Goal: Task Accomplishment & Management: Complete application form

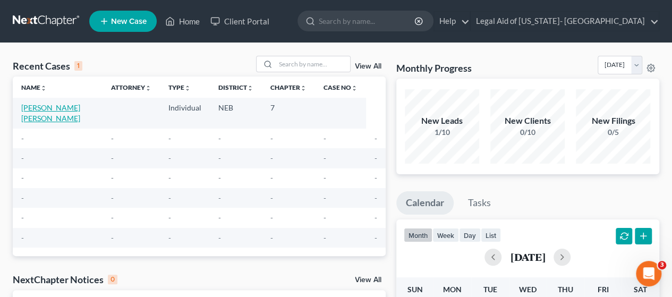
click at [56, 109] on link "[PERSON_NAME] [PERSON_NAME]" at bounding box center [50, 113] width 59 height 20
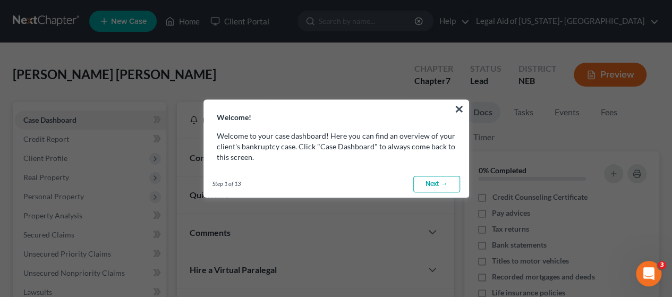
click at [428, 185] on link "Next →" at bounding box center [436, 184] width 47 height 17
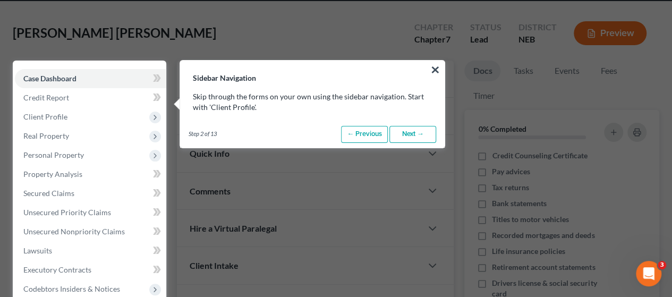
scroll to position [48, 0]
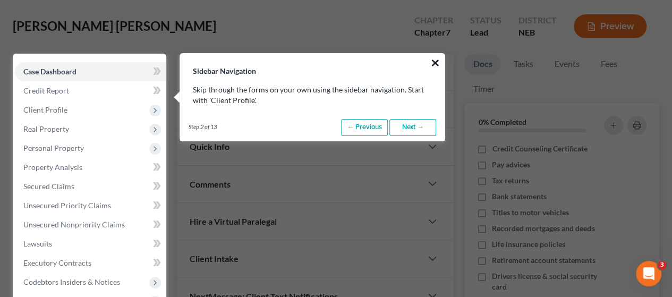
click at [436, 61] on button "×" at bounding box center [435, 62] width 10 height 17
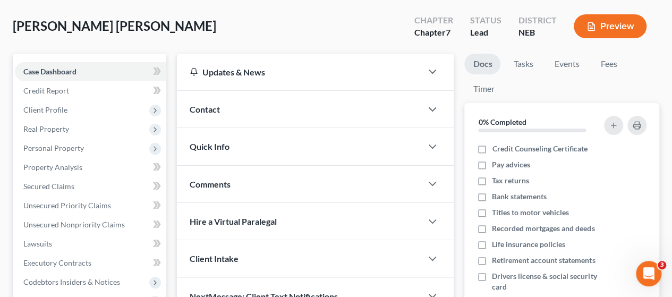
click at [194, 112] on span "Contact" at bounding box center [205, 109] width 30 height 10
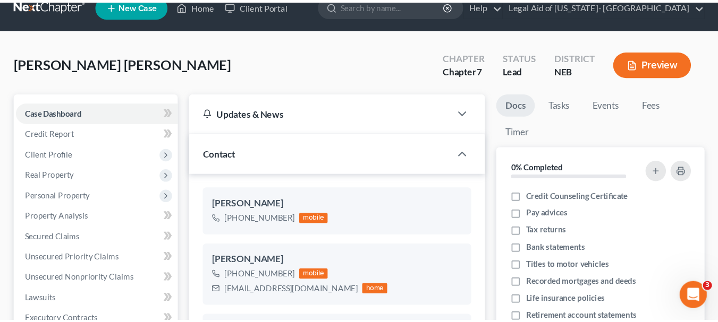
scroll to position [0, 0]
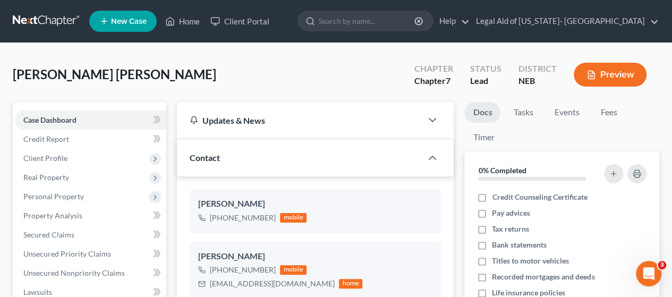
click at [126, 18] on span "New Case" at bounding box center [129, 22] width 36 height 8
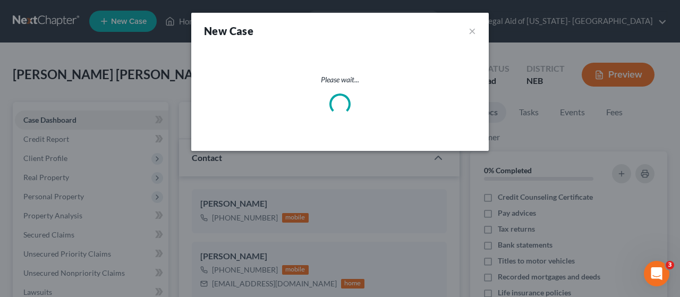
select select "48"
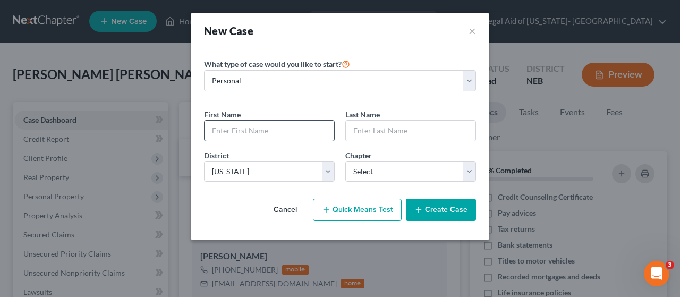
click at [274, 133] on input "text" at bounding box center [270, 131] width 130 height 20
click at [274, 133] on input "Pilger" at bounding box center [270, 131] width 130 height 20
type input "P"
type input "[PERSON_NAME]"
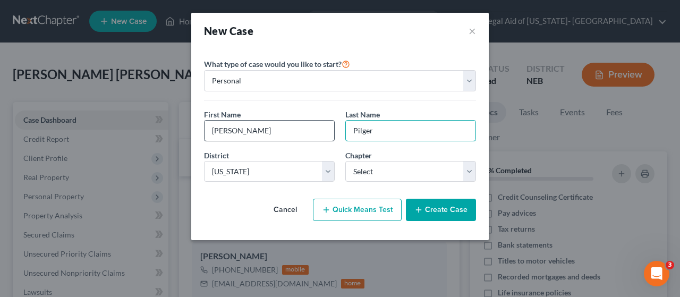
type input "Pilger"
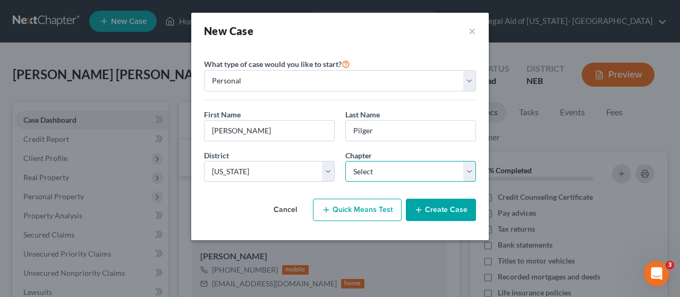
click at [351, 172] on select "Select 7 11 12 13" at bounding box center [410, 171] width 131 height 21
select select "0"
click at [345, 161] on select "Select 7 11 12 13" at bounding box center [410, 171] width 131 height 21
click at [431, 214] on button "Create Case" at bounding box center [441, 210] width 70 height 22
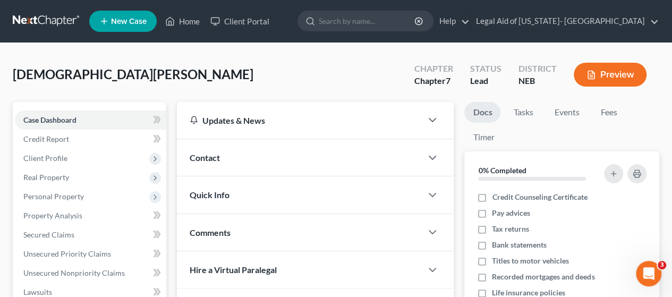
click at [224, 158] on div "Contact" at bounding box center [299, 157] width 245 height 37
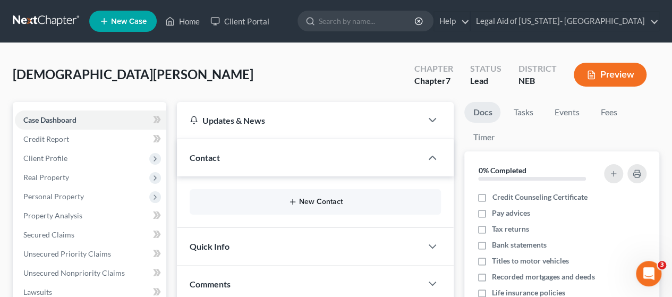
click at [304, 198] on button "New Contact" at bounding box center [315, 202] width 234 height 8
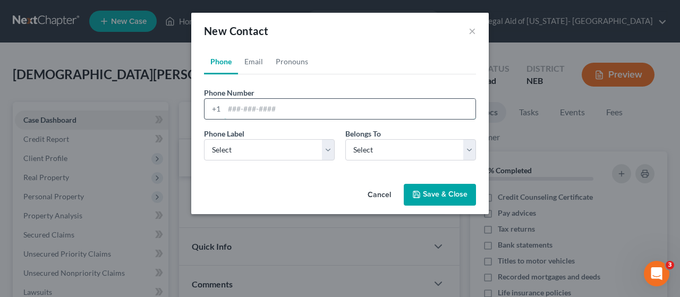
click at [259, 105] on input "tel" at bounding box center [349, 109] width 251 height 20
paste input "[PHONE_NUMBER]"
type input "[PHONE_NUMBER]"
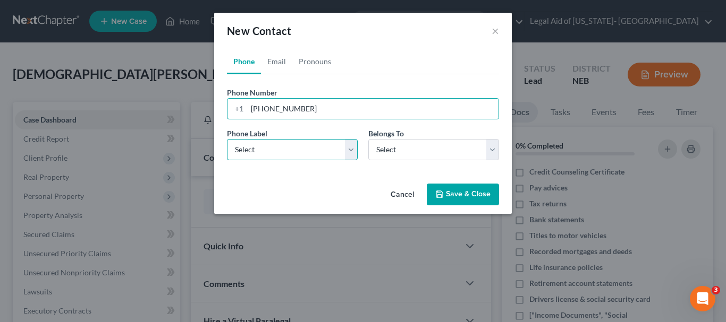
click at [322, 147] on select "Select Mobile Home Work Other" at bounding box center [292, 149] width 131 height 21
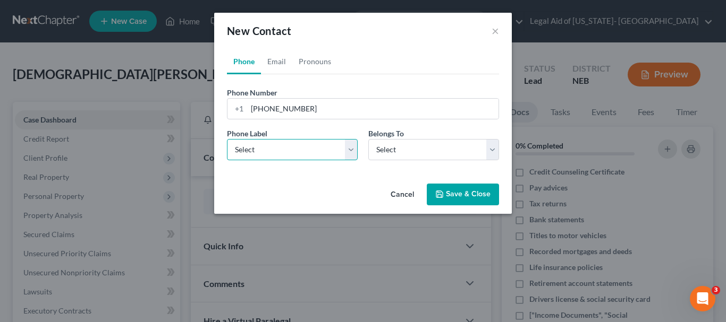
select select "0"
click at [227, 139] on select "Select Mobile Home Work Other" at bounding box center [292, 149] width 131 height 21
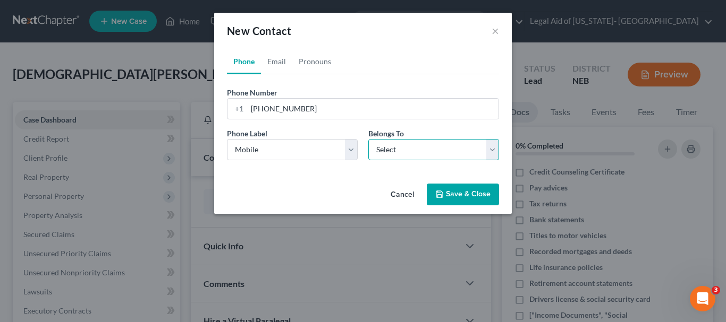
click at [443, 141] on select "Select Client Other" at bounding box center [433, 149] width 131 height 21
select select "0"
click at [368, 139] on select "Select Client Other" at bounding box center [433, 149] width 131 height 21
select select "0"
click at [270, 68] on link "Email" at bounding box center [276, 61] width 31 height 25
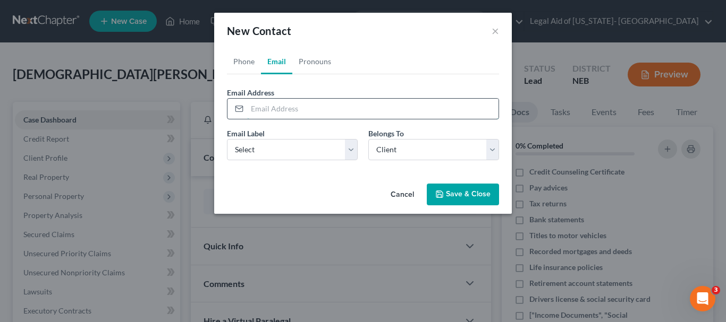
click at [302, 112] on input "email" at bounding box center [372, 109] width 251 height 20
type input "[EMAIL_ADDRESS][PERSON_NAME][DOMAIN_NAME]"
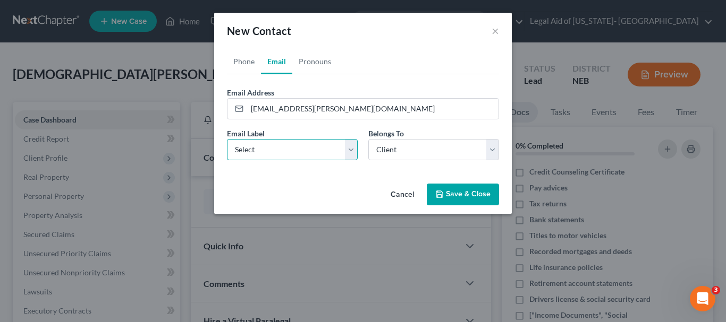
click at [287, 147] on select "Select Home Work Other" at bounding box center [292, 149] width 131 height 21
select select "0"
click at [227, 139] on select "Select Home Work Other" at bounding box center [292, 149] width 131 height 21
click at [441, 201] on button "Save & Close" at bounding box center [463, 195] width 72 height 22
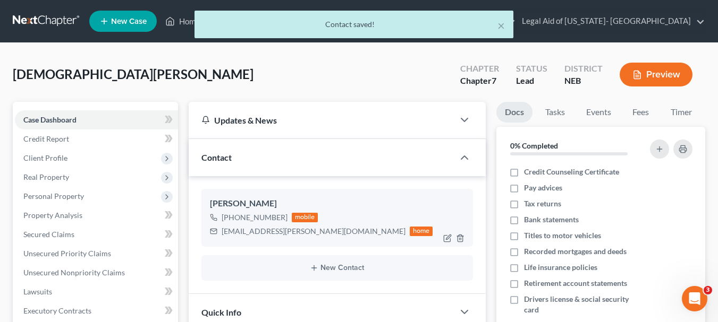
scroll to position [106, 0]
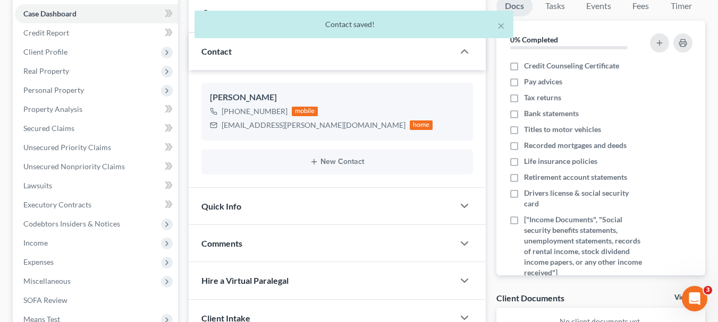
click at [321, 169] on div "New Contact" at bounding box center [336, 161] width 271 height 25
click at [319, 167] on div "New Contact" at bounding box center [336, 161] width 271 height 25
click at [318, 166] on div "New Contact" at bounding box center [336, 161] width 271 height 25
click at [314, 165] on icon "button" at bounding box center [314, 162] width 8 height 8
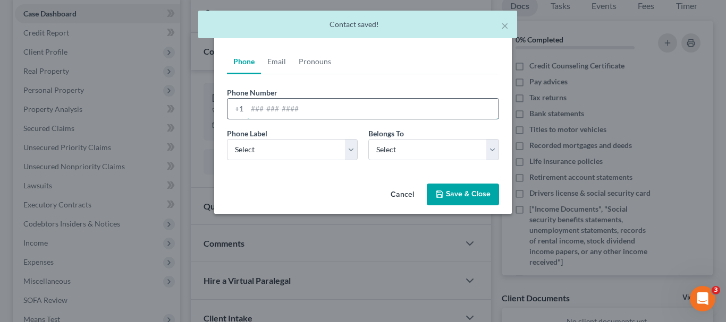
click at [281, 115] on input "tel" at bounding box center [372, 109] width 251 height 20
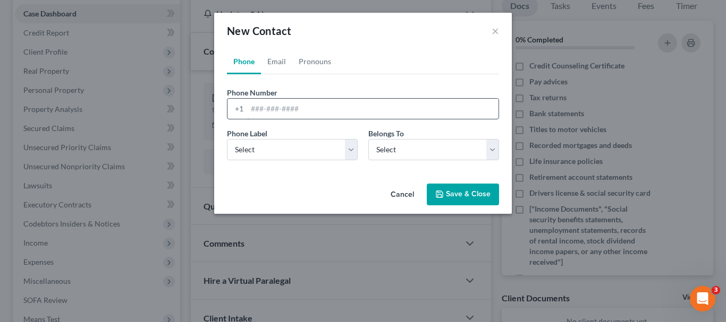
click at [358, 107] on input "tel" at bounding box center [372, 109] width 251 height 20
paste input "[PHONE_NUMBER]"
type input "[PHONE_NUMBER]"
click at [312, 156] on select "Select Mobile Home Work Other" at bounding box center [292, 149] width 131 height 21
select select "0"
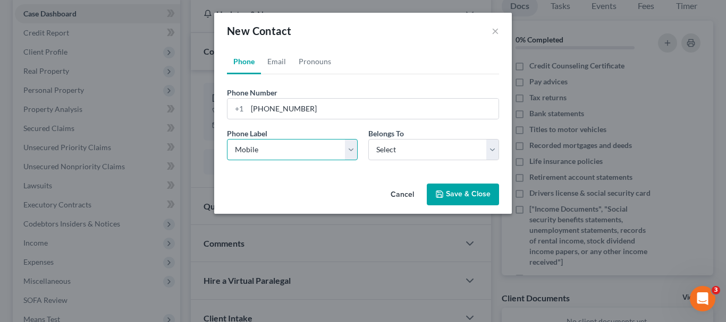
click at [227, 139] on select "Select Mobile Home Work Other" at bounding box center [292, 149] width 131 height 21
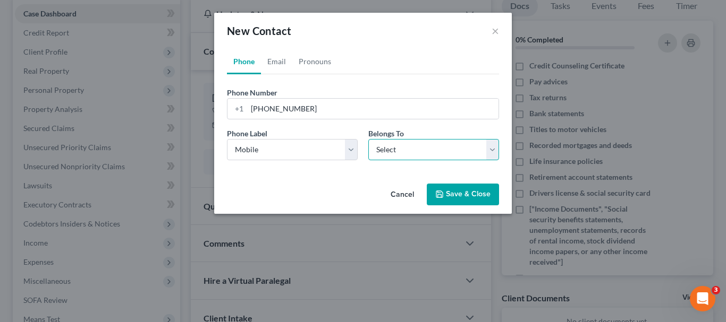
click at [413, 147] on select "Select Client Other" at bounding box center [433, 149] width 131 height 21
select select "0"
click at [368, 139] on select "Select Client Other" at bounding box center [433, 149] width 131 height 21
select select "0"
click at [285, 64] on link "Email" at bounding box center [276, 61] width 31 height 25
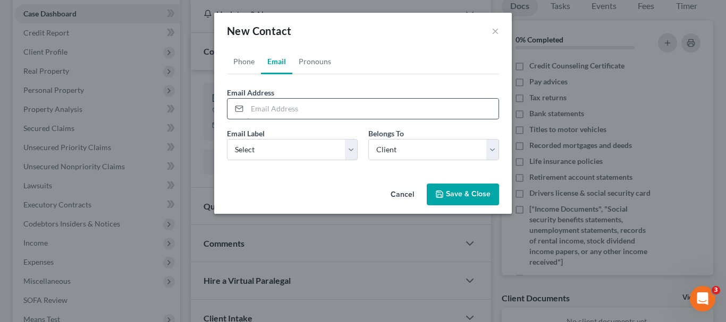
click at [279, 110] on input "email" at bounding box center [372, 109] width 251 height 20
click at [337, 112] on input "email" at bounding box center [372, 109] width 251 height 20
paste input "[EMAIL_ADDRESS][DOMAIN_NAME]"
type input "[EMAIL_ADDRESS][DOMAIN_NAME]"
click at [289, 146] on select "Select Home Work Other" at bounding box center [292, 149] width 131 height 21
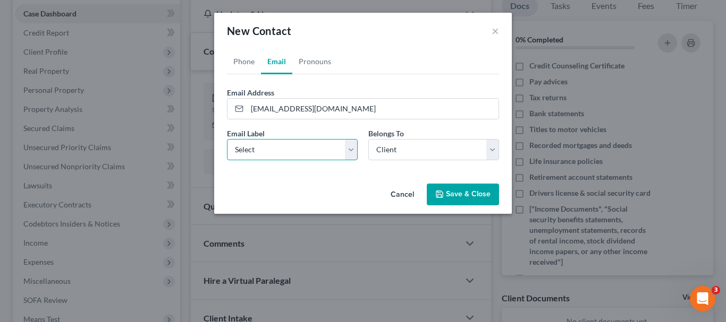
select select "0"
click at [227, 139] on select "Select Home Work Other" at bounding box center [292, 149] width 131 height 21
click at [449, 191] on button "Save & Close" at bounding box center [463, 195] width 72 height 22
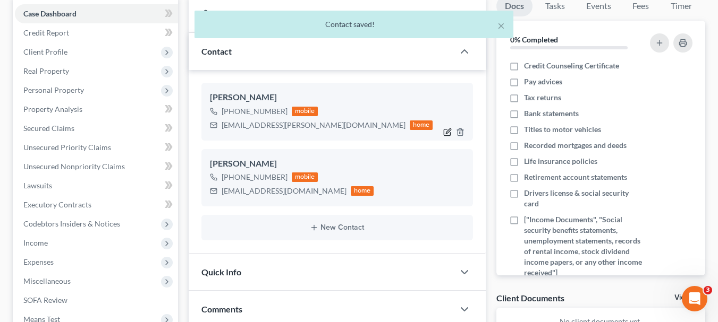
click at [445, 135] on icon "button" at bounding box center [447, 132] width 8 height 8
select select "0"
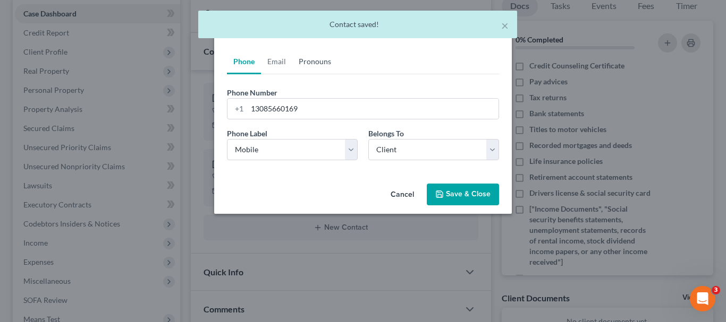
click at [328, 66] on link "Pronouns" at bounding box center [314, 61] width 45 height 25
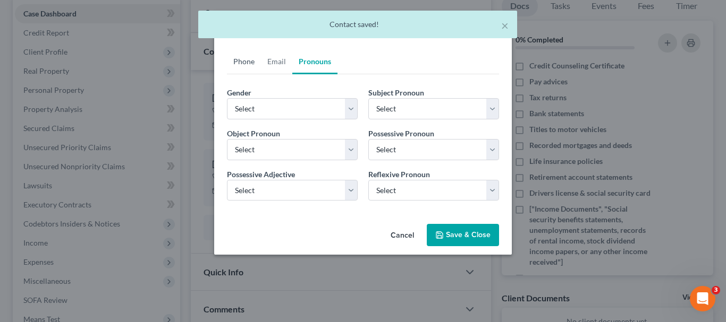
click at [256, 59] on link "Phone" at bounding box center [244, 61] width 34 height 25
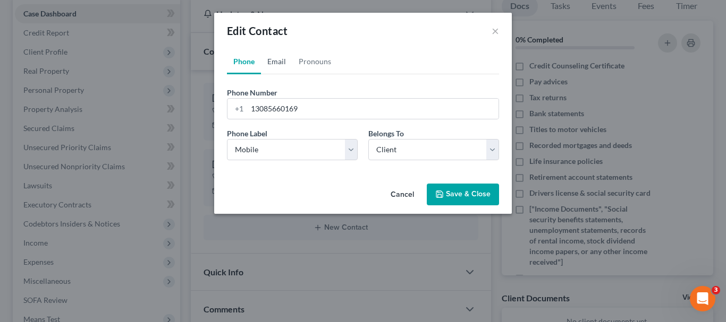
click at [282, 65] on link "Email" at bounding box center [276, 61] width 31 height 25
click at [301, 61] on link "Pronouns" at bounding box center [314, 61] width 45 height 25
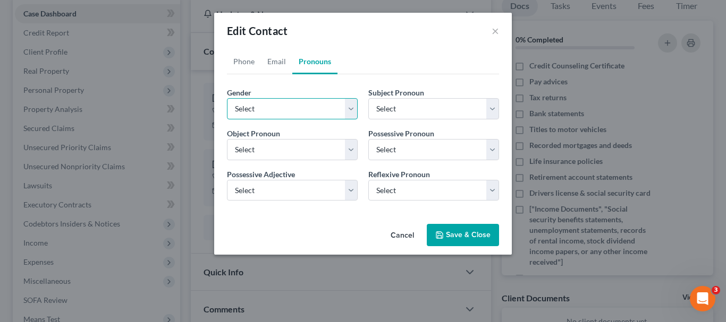
click at [342, 118] on select "Select [DEMOGRAPHIC_DATA] [DEMOGRAPHIC_DATA] [DEMOGRAPHIC_DATA] More Than One P…" at bounding box center [292, 108] width 131 height 21
select select "0"
click at [227, 98] on select "Select [DEMOGRAPHIC_DATA] [DEMOGRAPHIC_DATA] [DEMOGRAPHIC_DATA] More Than One P…" at bounding box center [292, 108] width 131 height 21
select select "0"
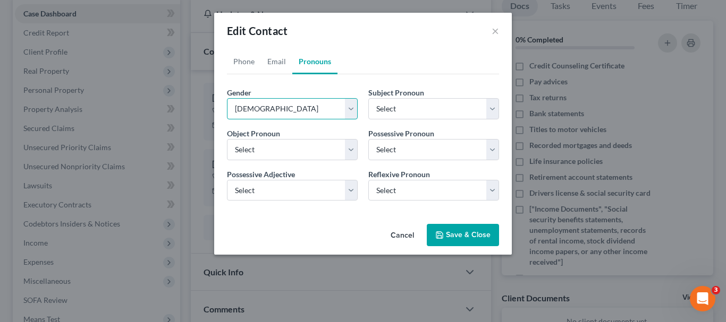
select select "0"
click at [466, 232] on button "Save & Close" at bounding box center [463, 235] width 72 height 22
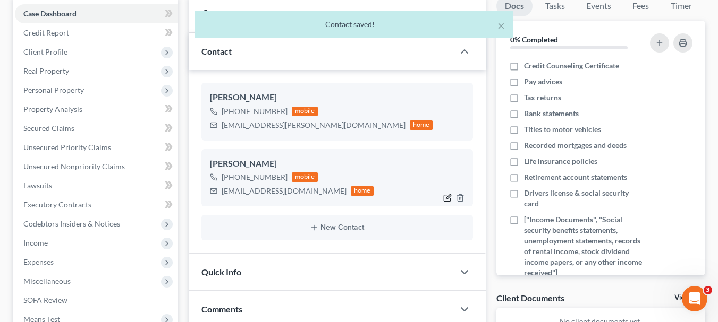
click at [445, 198] on icon "button" at bounding box center [447, 198] width 8 height 8
select select "0"
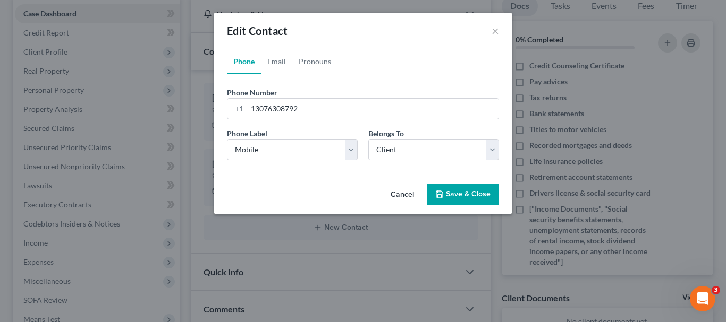
click at [453, 198] on button "Save & Close" at bounding box center [463, 195] width 72 height 22
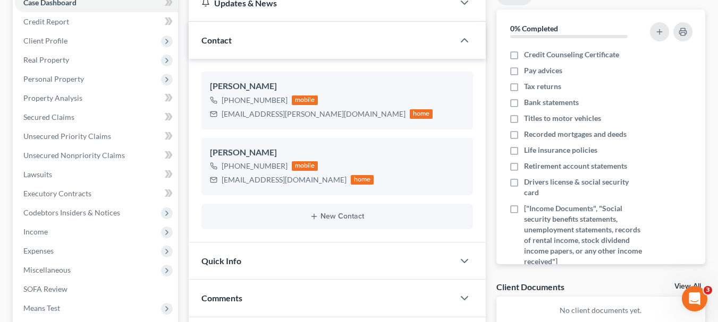
scroll to position [212, 0]
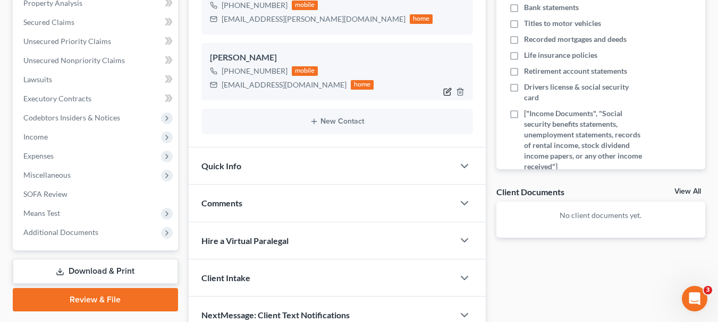
click at [446, 91] on icon "button" at bounding box center [447, 92] width 8 height 8
select select "0"
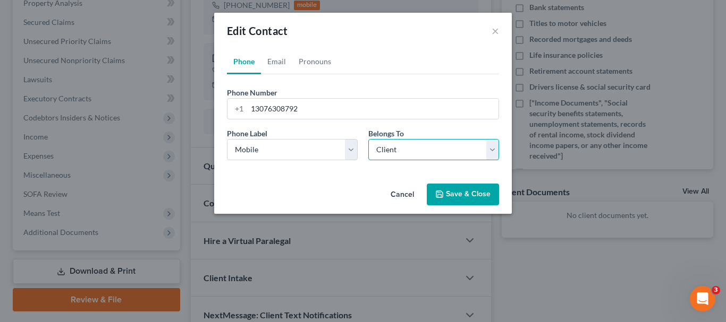
click at [401, 155] on select "Select Client Other" at bounding box center [433, 149] width 131 height 21
select select "1"
click at [368, 139] on select "Select Client Other" at bounding box center [433, 149] width 131 height 21
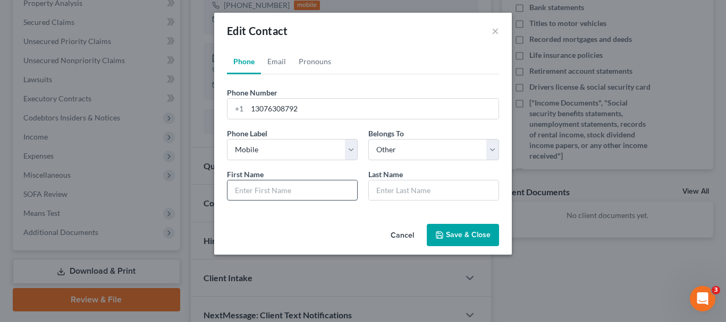
click at [250, 185] on input "text" at bounding box center [292, 191] width 130 height 20
click at [256, 189] on input "text" at bounding box center [292, 191] width 130 height 20
type input "[PERSON_NAME]"
type input "Pilger"
click at [457, 242] on button "Save & Close" at bounding box center [463, 235] width 72 height 22
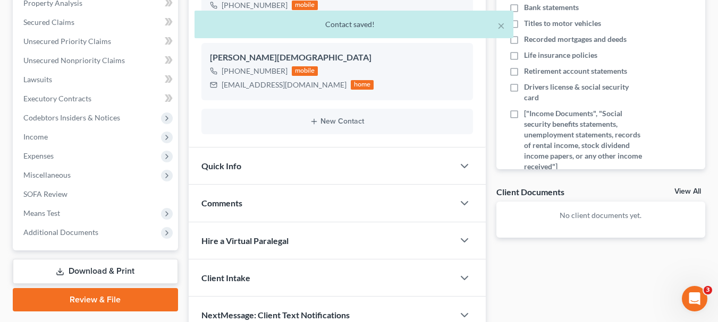
scroll to position [106, 0]
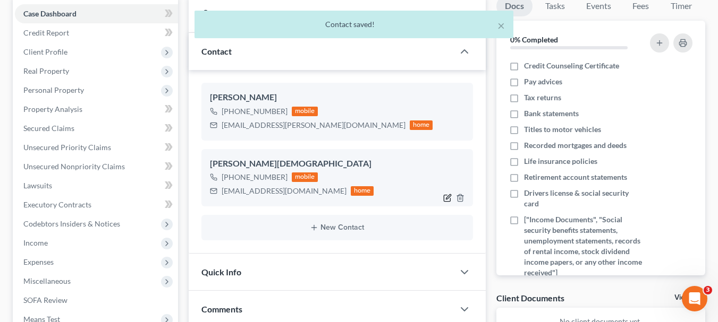
click at [446, 200] on icon "button" at bounding box center [447, 198] width 8 height 8
select select "0"
select select "1"
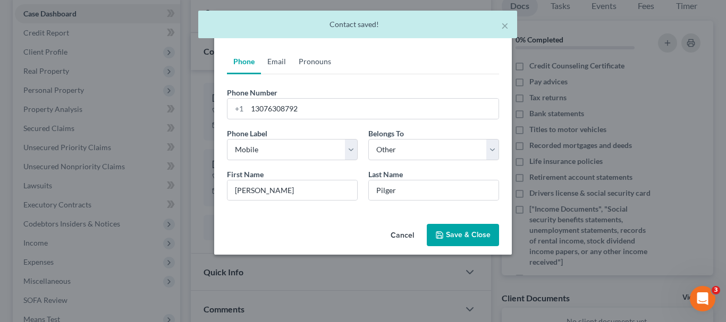
click at [291, 61] on link "Email" at bounding box center [276, 61] width 31 height 25
click at [309, 70] on link "Pronouns" at bounding box center [314, 61] width 45 height 25
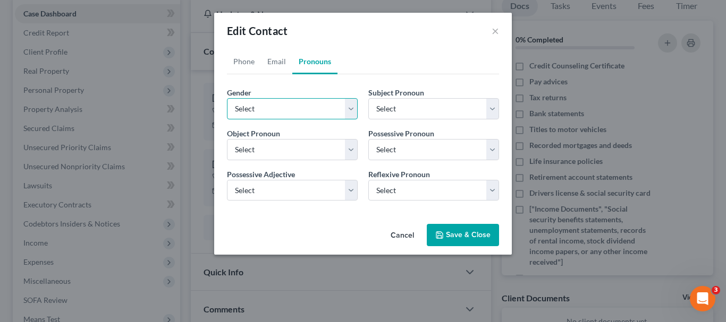
click at [270, 108] on select "Select [DEMOGRAPHIC_DATA] [DEMOGRAPHIC_DATA] [DEMOGRAPHIC_DATA] More Than One P…" at bounding box center [292, 108] width 131 height 21
select select "1"
click at [227, 98] on select "Select [DEMOGRAPHIC_DATA] [DEMOGRAPHIC_DATA] [DEMOGRAPHIC_DATA] More Than One P…" at bounding box center [292, 108] width 131 height 21
select select "1"
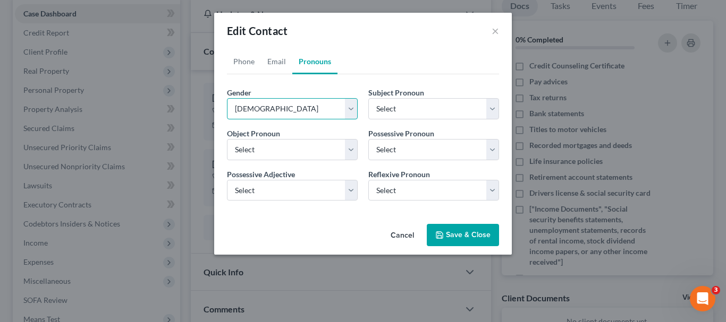
select select "1"
click at [479, 224] on button "Save & Close" at bounding box center [463, 235] width 72 height 22
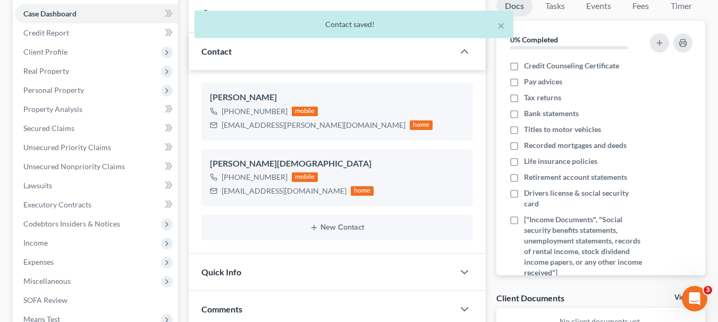
click at [370, 277] on div "Quick Info" at bounding box center [321, 272] width 265 height 37
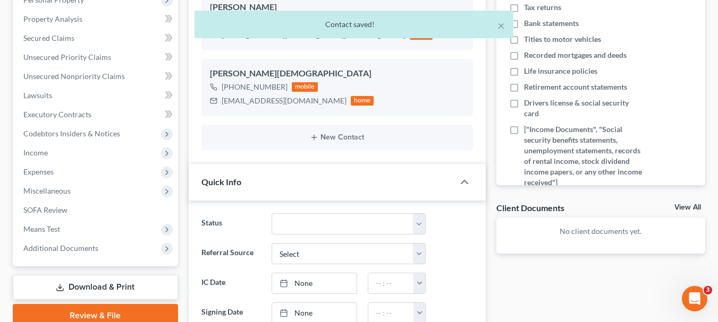
scroll to position [319, 0]
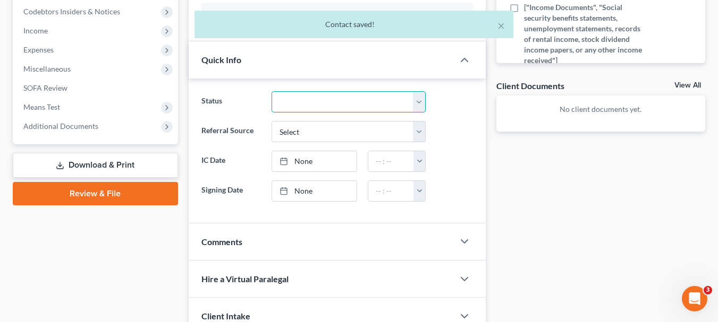
click at [323, 108] on select "Discharged Discharged & Reported Discharge Litigation Dismissal Notice Dismisse…" at bounding box center [348, 101] width 154 height 21
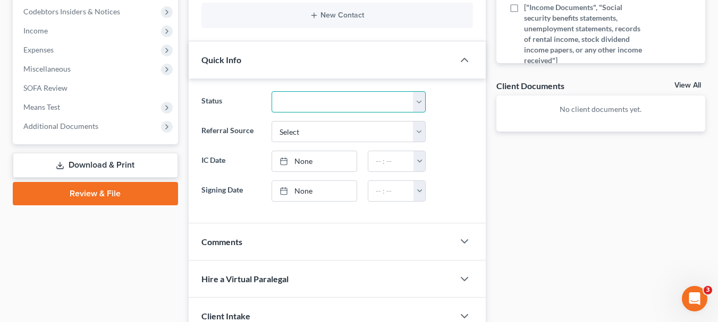
select select "9"
click at [271, 91] on select "Discharged Discharged & Reported Discharge Litigation Dismissal Notice Dismisse…" at bounding box center [348, 101] width 154 height 21
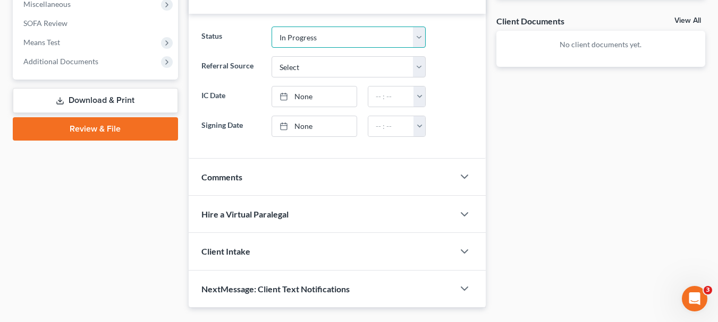
scroll to position [410, 0]
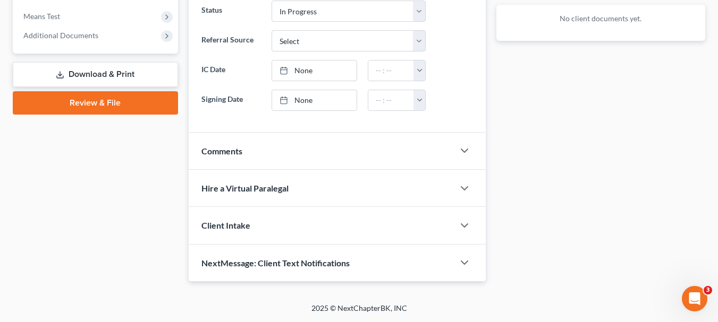
click at [361, 232] on div "Client Intake" at bounding box center [321, 225] width 265 height 37
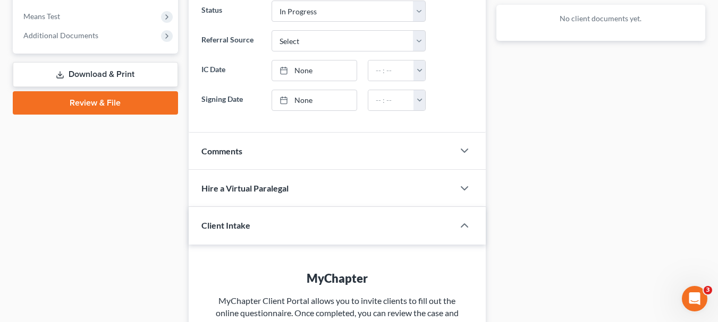
scroll to position [516, 0]
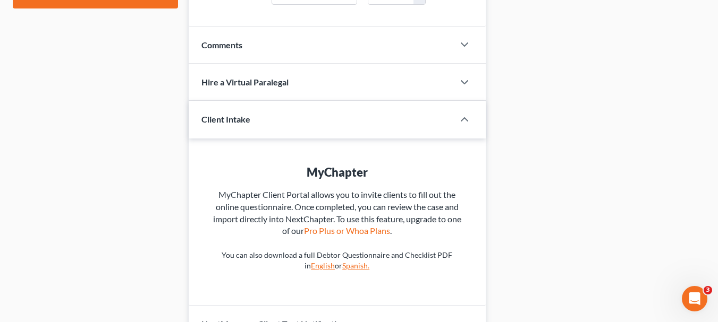
click at [313, 122] on div "Client Intake" at bounding box center [314, 119] width 250 height 37
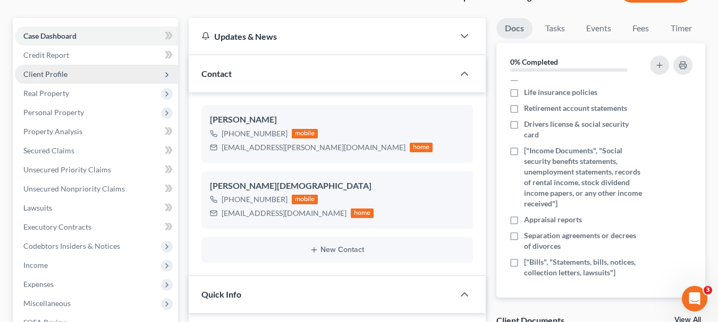
scroll to position [0, 0]
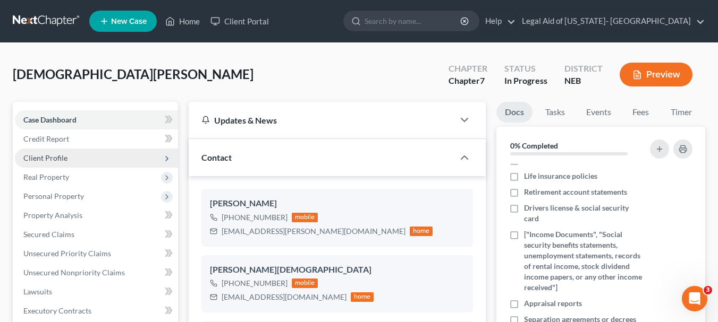
click at [59, 158] on span "Client Profile" at bounding box center [45, 158] width 44 height 9
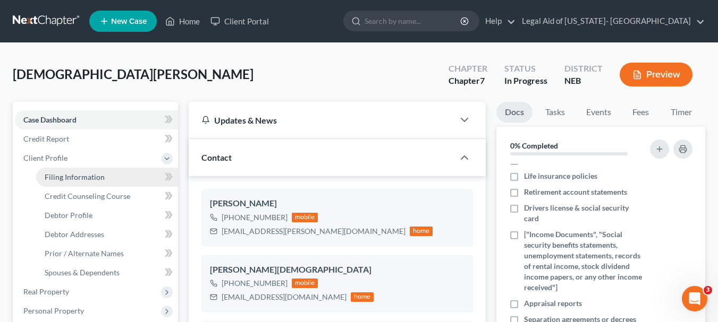
click at [106, 181] on link "Filing Information" at bounding box center [107, 177] width 142 height 19
select select "1"
select select "0"
select select "48"
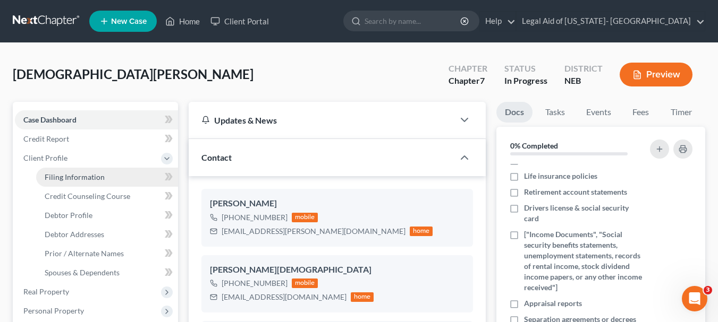
select select "30"
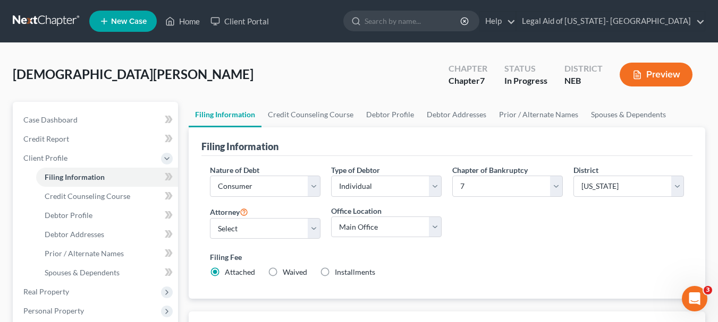
scroll to position [106, 0]
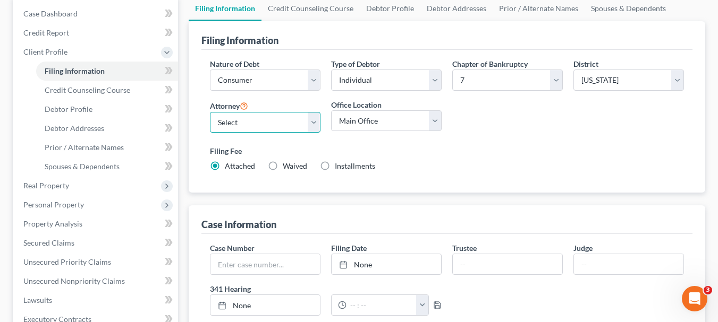
click at [301, 130] on select "Select [PERSON_NAME] - NEB" at bounding box center [265, 122] width 110 height 21
select select "0"
click at [210, 112] on select "Select [PERSON_NAME] - NEB" at bounding box center [265, 122] width 110 height 21
click at [340, 169] on span "Installments" at bounding box center [355, 165] width 40 height 9
click at [340, 168] on input "Installments Installments" at bounding box center [342, 164] width 7 height 7
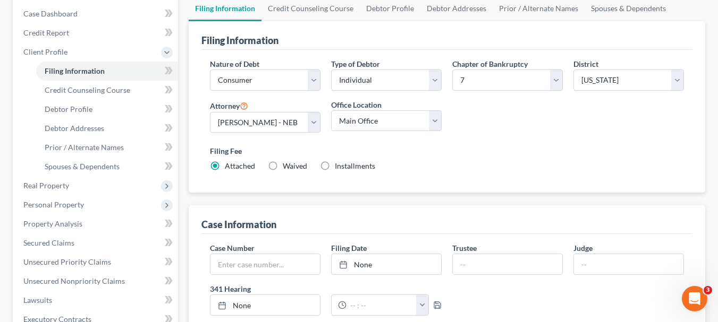
radio input "true"
radio input "false"
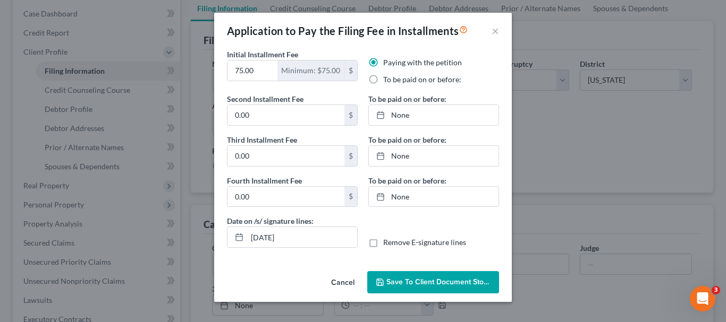
click at [392, 288] on button "Save to Client Document Storage" at bounding box center [433, 282] width 132 height 22
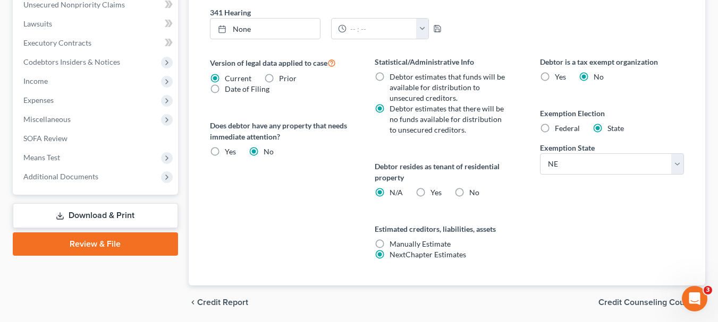
scroll to position [421, 0]
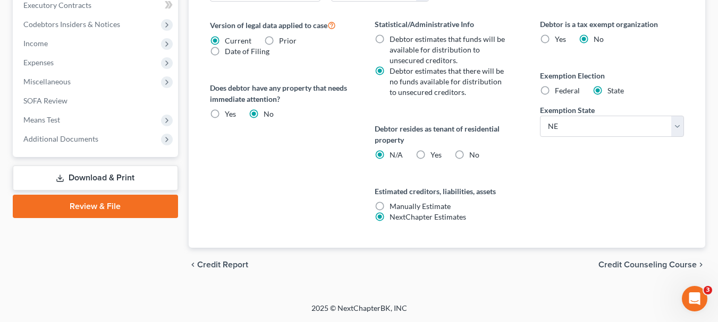
click at [430, 155] on label "Yes Yes" at bounding box center [435, 155] width 11 height 11
click at [435, 155] on input "Yes Yes" at bounding box center [438, 153] width 7 height 7
radio input "true"
radio input "false"
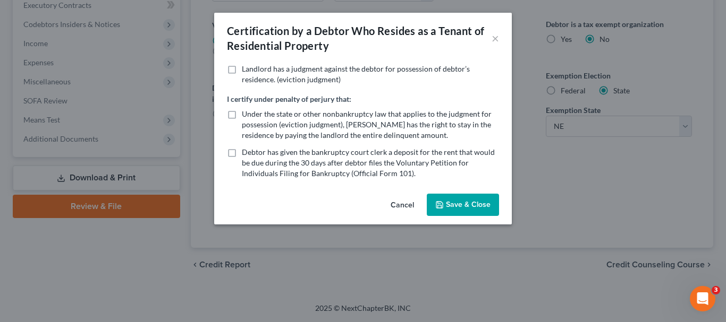
click at [456, 209] on button "Save & Close" at bounding box center [463, 205] width 72 height 22
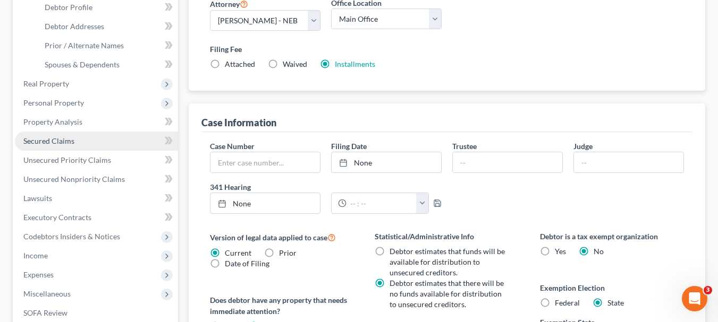
scroll to position [102, 0]
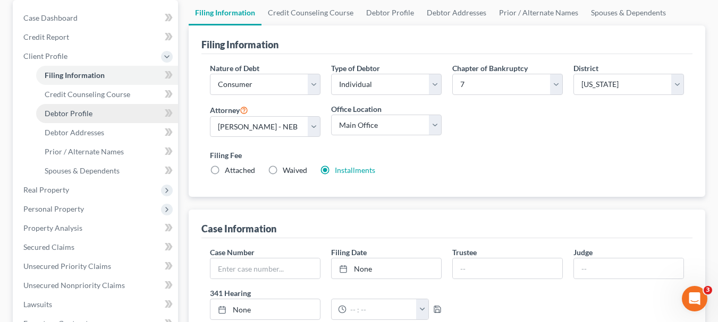
click at [91, 120] on link "Debtor Profile" at bounding box center [107, 113] width 142 height 19
select select "0"
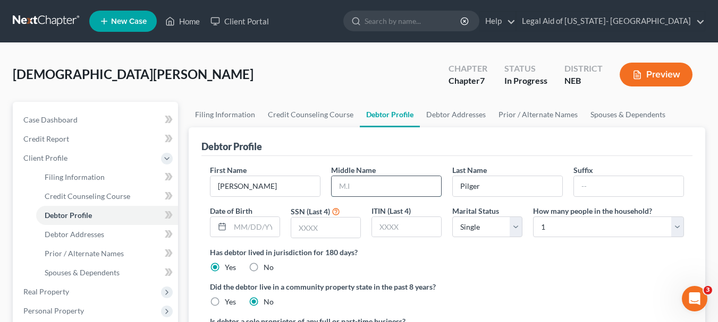
click at [390, 183] on input "text" at bounding box center [385, 186] width 109 height 20
type input "A"
type input "S"
click at [260, 219] on input "text" at bounding box center [254, 227] width 49 height 20
click at [260, 228] on input "text" at bounding box center [254, 227] width 49 height 20
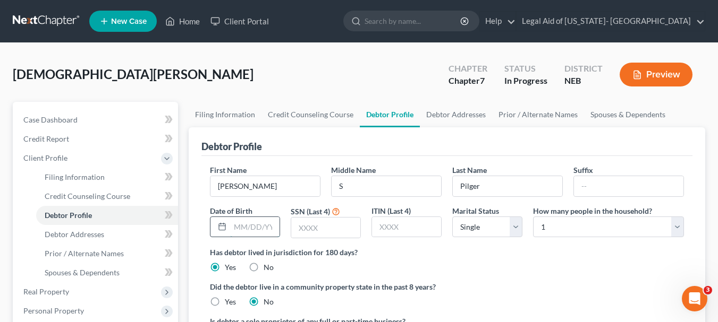
paste input "[DATE]"
type input "[DATE]"
type input "9677"
select select "1"
click at [563, 228] on select "Select 1 2 3 4 5 6 7 8 9 10 11 12 13 14 15 16 17 18 19 20" at bounding box center [608, 227] width 151 height 21
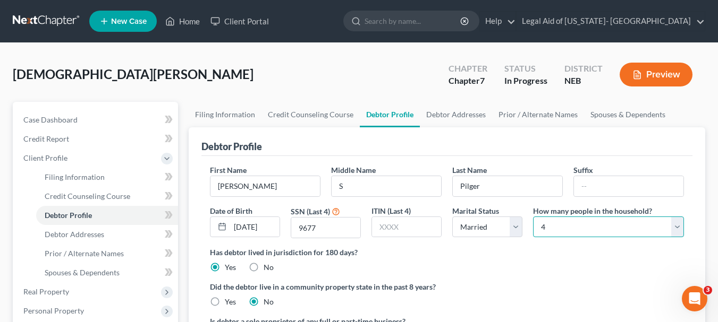
select select "5"
click at [533, 217] on select "Select 1 2 3 4 5 6 7 8 9 10 11 12 13 14 15 16 17 18 19 20" at bounding box center [608, 227] width 151 height 21
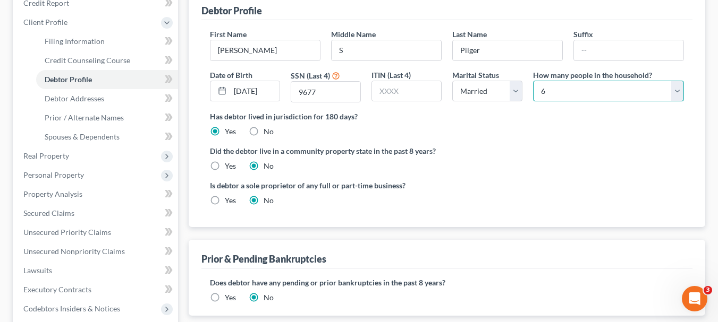
scroll to position [212, 0]
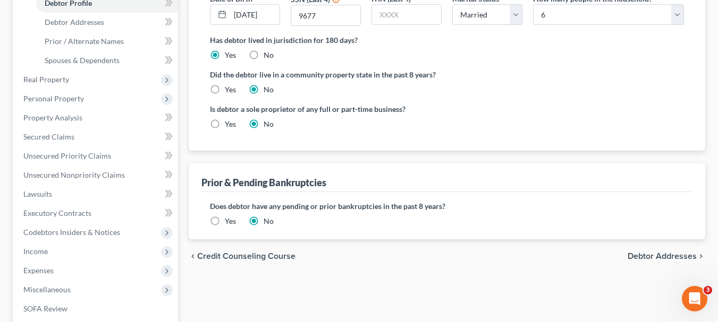
click at [640, 256] on span "Debtor Addresses" at bounding box center [661, 256] width 69 height 8
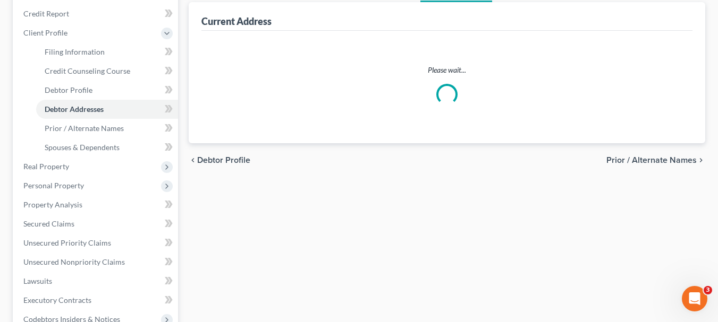
scroll to position [8, 0]
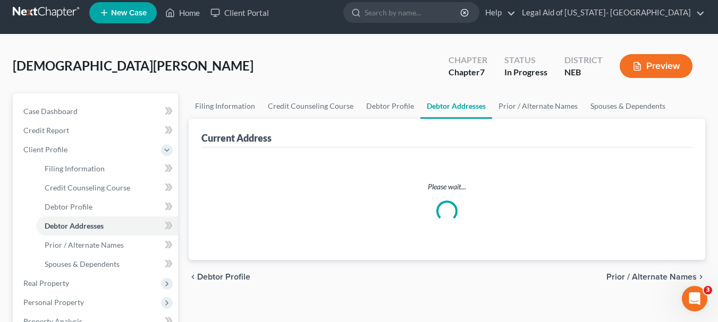
select select "0"
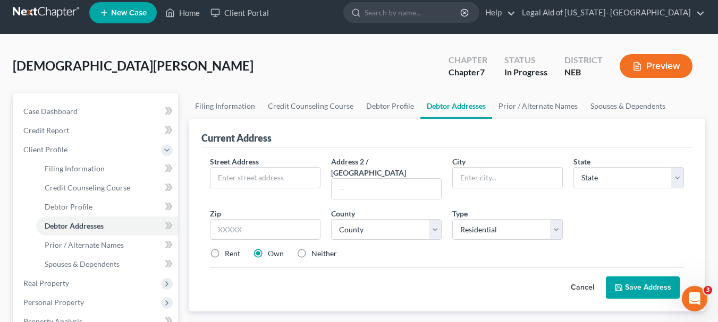
scroll to position [0, 0]
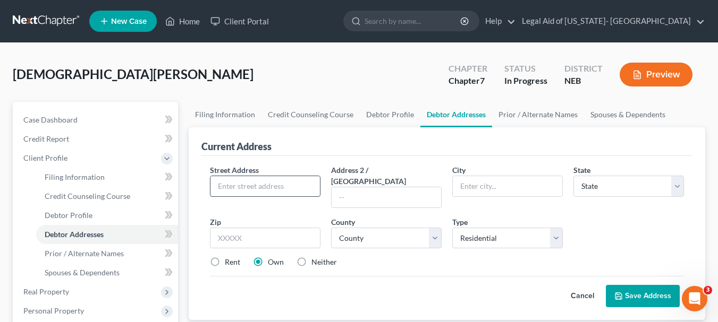
click at [250, 192] on input "text" at bounding box center [264, 186] width 109 height 20
click at [259, 187] on input "text" at bounding box center [264, 186] width 109 height 20
type input "PO 242"
type input "[PERSON_NAME]"
select select "30"
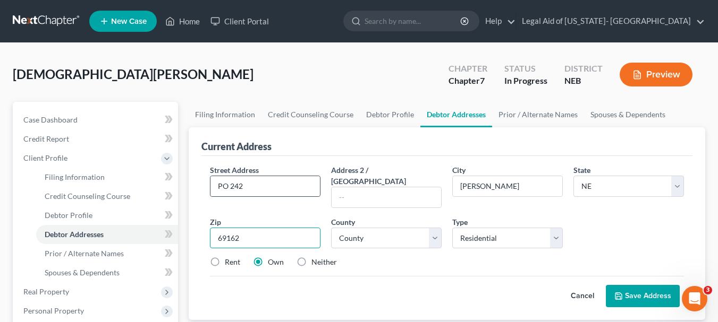
type input "69162"
click at [395, 231] on select "County [GEOGRAPHIC_DATA] [GEOGRAPHIC_DATA] [GEOGRAPHIC_DATA] [GEOGRAPHIC_DATA] …" at bounding box center [386, 238] width 110 height 21
click at [370, 200] on div "Street Address * PO 242 Address 2 / [GEOGRAPHIC_DATA] * [PERSON_NAME][GEOGRAPHI…" at bounding box center [447, 221] width 484 height 112
click at [375, 228] on select "County [GEOGRAPHIC_DATA] [GEOGRAPHIC_DATA] [GEOGRAPHIC_DATA] [GEOGRAPHIC_DATA] …" at bounding box center [386, 238] width 110 height 21
select select "16"
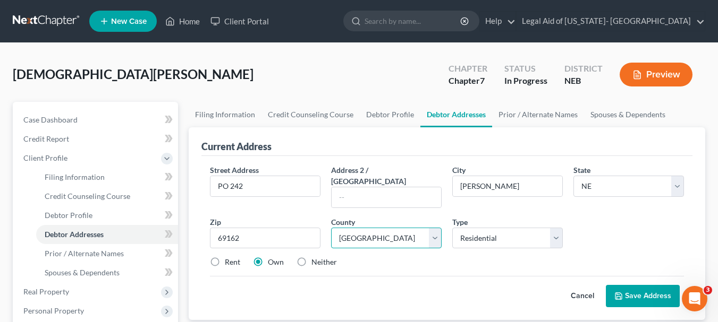
click at [331, 228] on select "County [GEOGRAPHIC_DATA] [GEOGRAPHIC_DATA] [GEOGRAPHIC_DATA] [GEOGRAPHIC_DATA] …" at bounding box center [386, 238] width 110 height 21
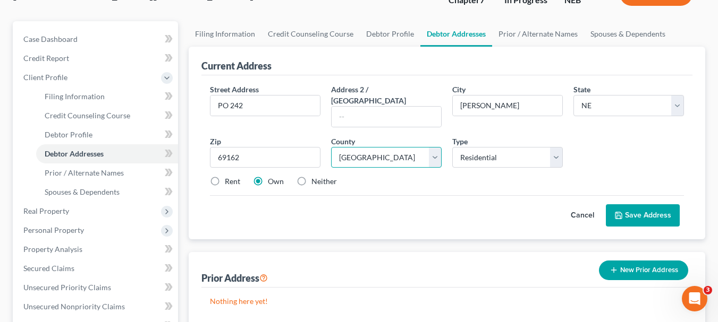
scroll to position [106, 0]
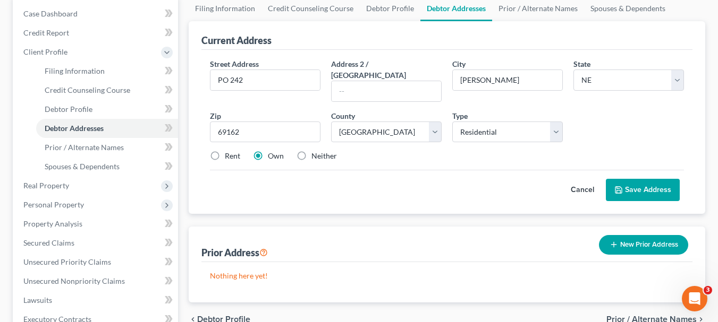
click at [229, 151] on label "Rent" at bounding box center [232, 156] width 15 height 11
click at [229, 151] on input "Rent" at bounding box center [232, 154] width 7 height 7
radio input "true"
click at [662, 179] on button "Save Address" at bounding box center [643, 190] width 74 height 22
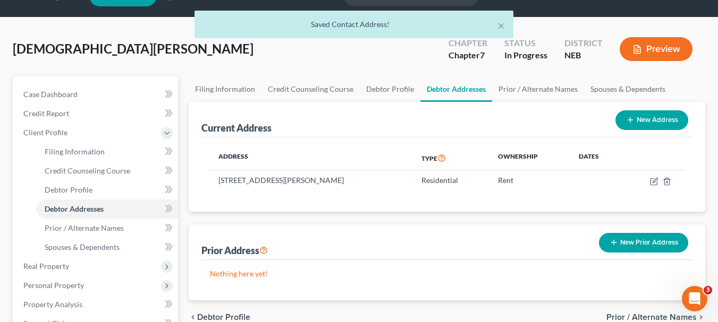
scroll to position [0, 0]
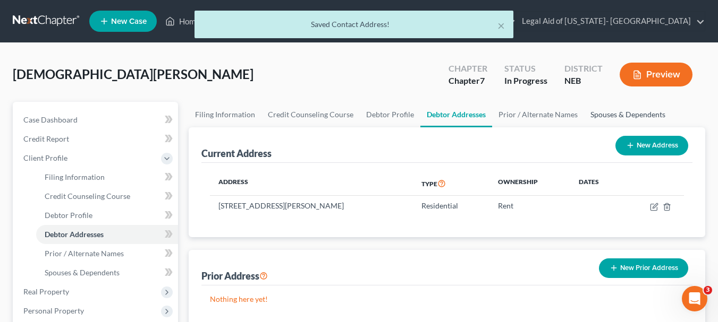
click at [605, 112] on link "Spouses & Dependents" at bounding box center [628, 114] width 88 height 25
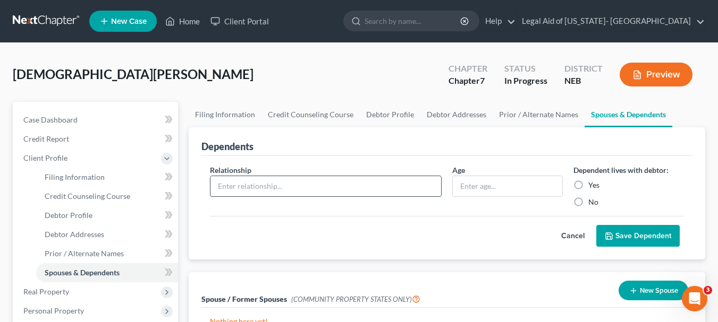
click at [258, 193] on input "text" at bounding box center [325, 186] width 231 height 20
type input "spouse"
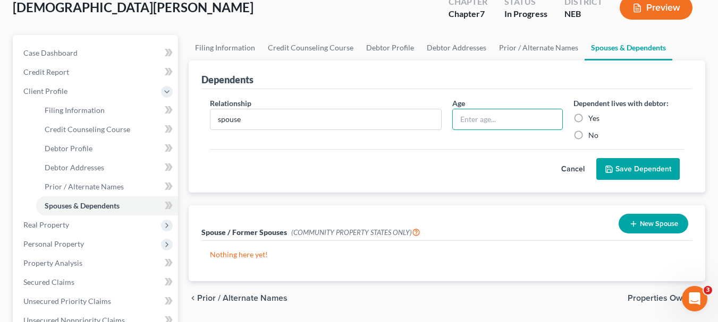
scroll to position [106, 0]
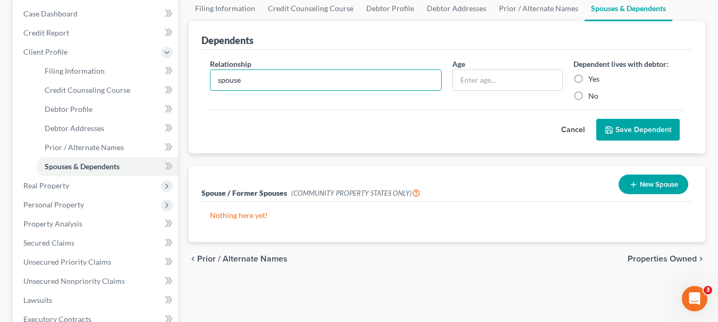
drag, startPoint x: 308, startPoint y: 82, endPoint x: 190, endPoint y: 104, distance: 119.4
click at [190, 104] on div "Dependents Relationship * spouse Age Dependent lives with debtor: Yes No Cancel…" at bounding box center [447, 87] width 516 height 133
click at [650, 182] on button "New Spouse" at bounding box center [653, 185] width 70 height 20
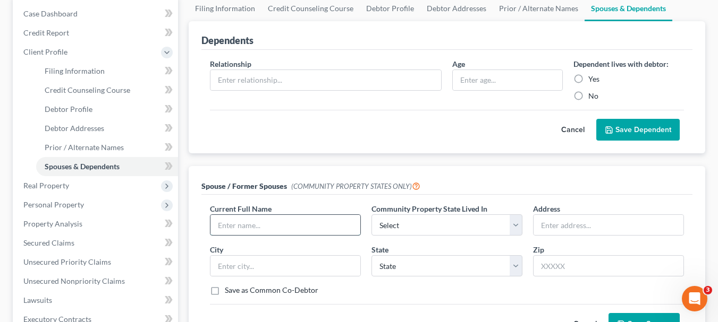
click at [319, 229] on input "text" at bounding box center [285, 225] width 150 height 20
type input "Courntey"
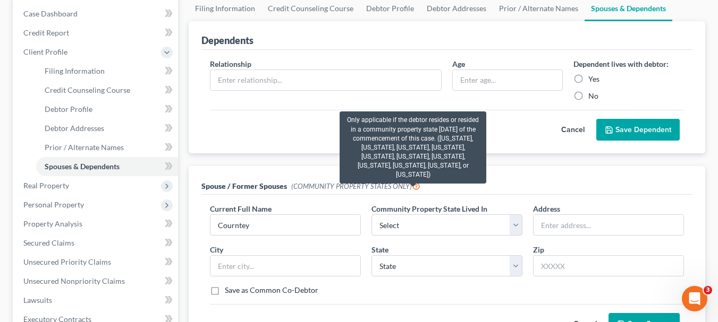
click at [412, 186] on icon at bounding box center [416, 186] width 8 height 10
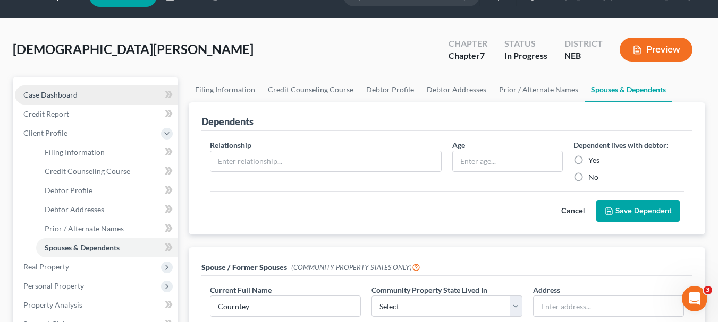
scroll to position [0, 0]
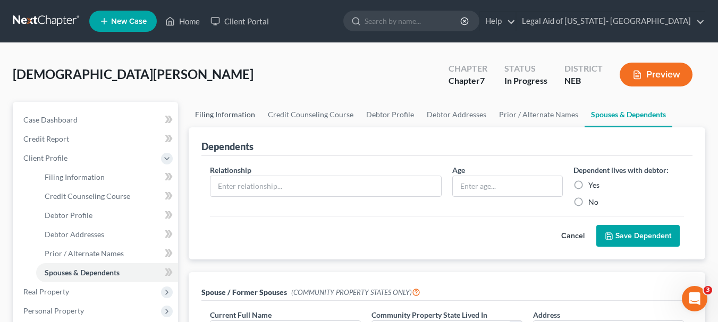
click at [238, 115] on link "Filing Information" at bounding box center [225, 114] width 73 height 25
select select "1"
select select "0"
select select "48"
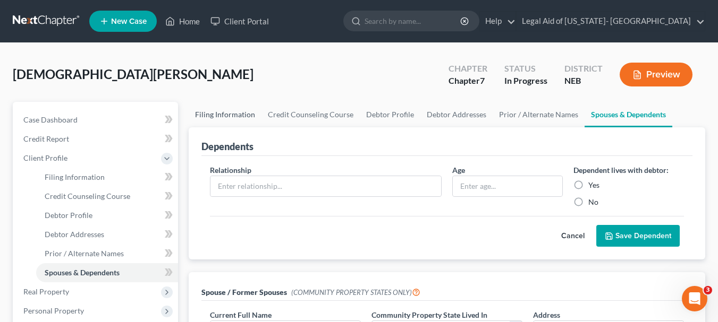
select select "0"
select select "30"
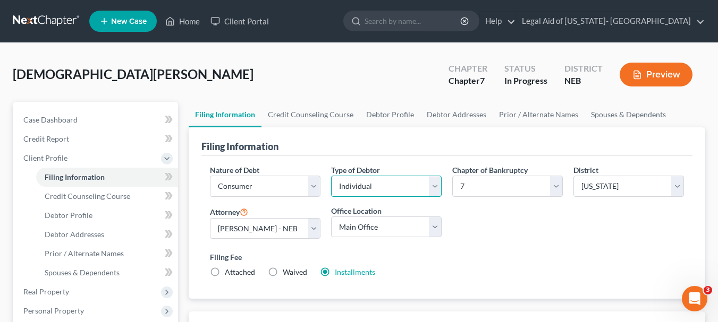
click at [430, 189] on select "Select Individual Joint" at bounding box center [386, 186] width 110 height 21
select select "1"
click at [331, 197] on select "Select Individual Joint" at bounding box center [386, 186] width 110 height 21
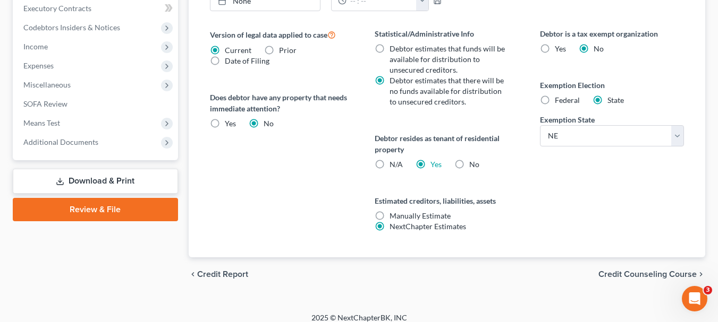
scroll to position [446, 0]
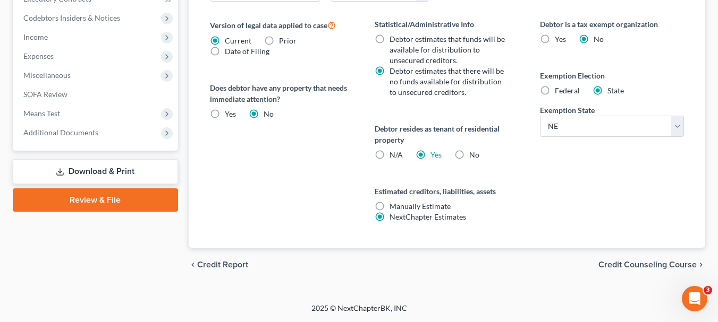
click at [674, 266] on span "Credit Counseling Course" at bounding box center [647, 265] width 98 height 8
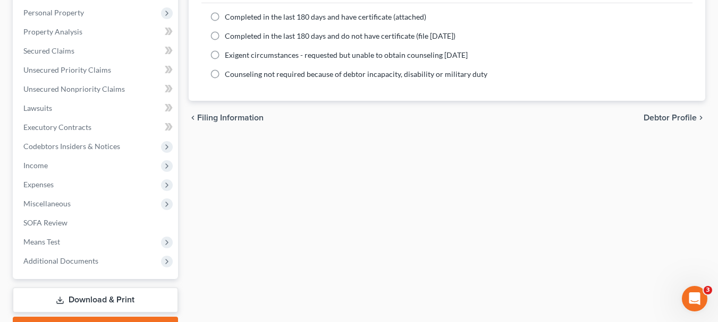
scroll to position [319, 0]
click at [679, 115] on span "Debtor Profile" at bounding box center [669, 117] width 53 height 8
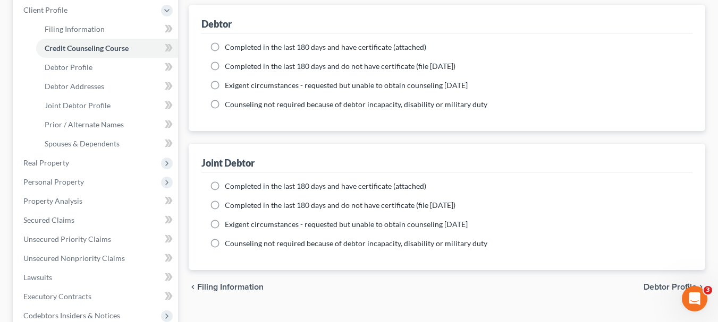
select select "1"
select select "5"
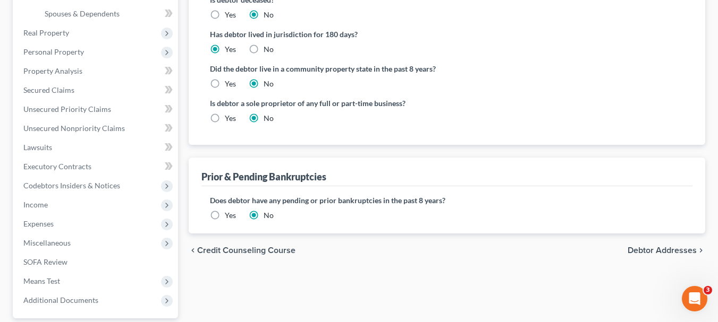
scroll to position [319, 0]
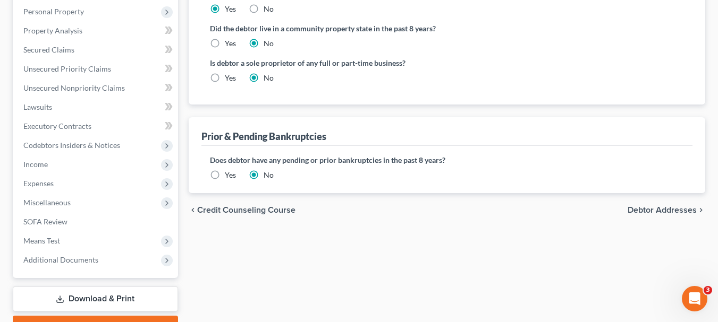
click at [664, 209] on span "Debtor Addresses" at bounding box center [661, 210] width 69 height 8
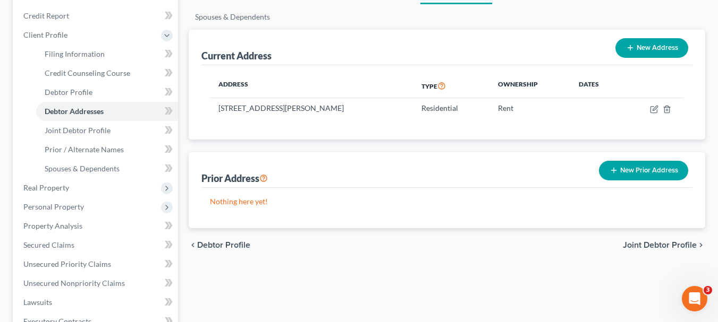
scroll to position [212, 0]
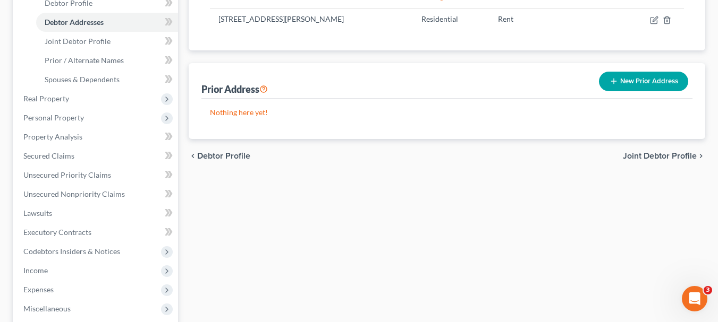
click at [660, 154] on span "Joint Debtor Profile" at bounding box center [660, 156] width 74 height 8
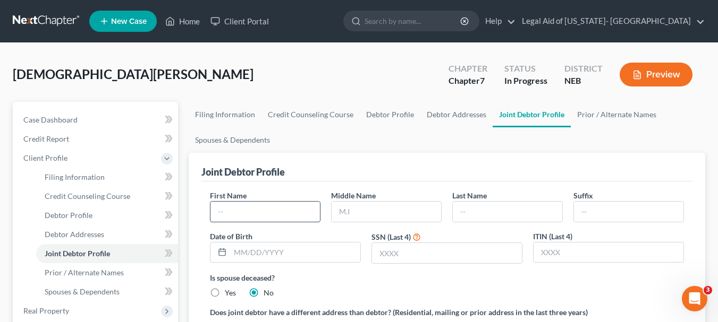
click at [257, 215] on input "text" at bounding box center [264, 212] width 109 height 20
type input "X"
type input "[PERSON_NAME]"
type input "S"
type input "L"
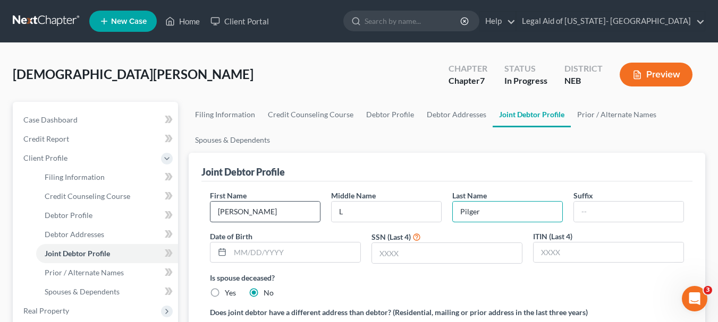
type input "Pilger"
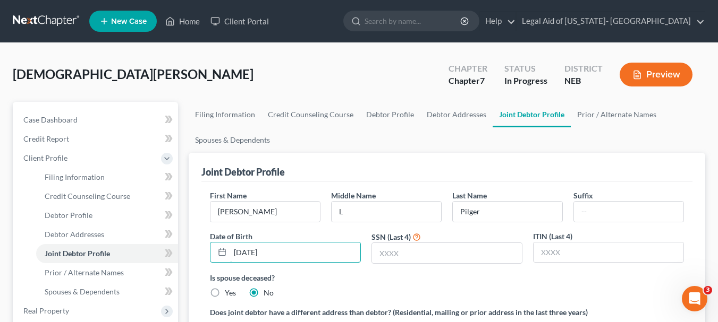
type input "[DATE]"
type input "2656"
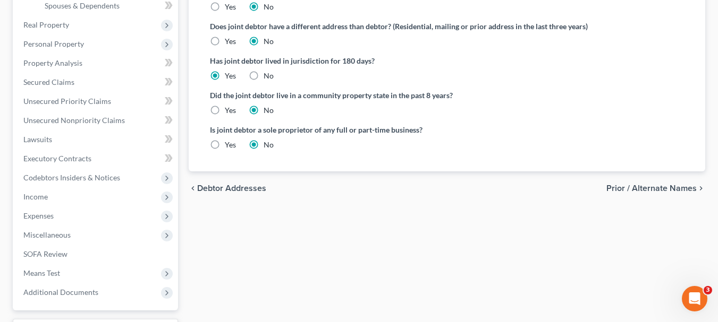
scroll to position [319, 0]
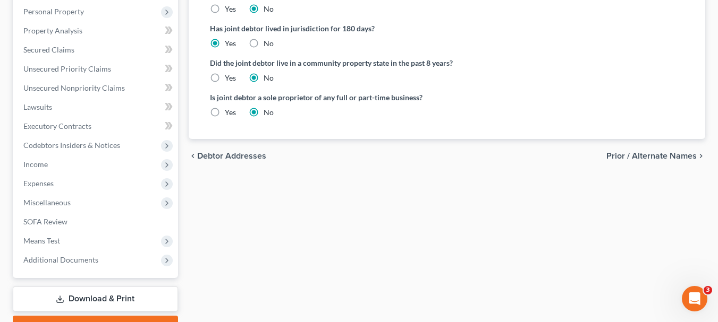
click at [679, 154] on span "Prior / Alternate Names" at bounding box center [651, 156] width 90 height 8
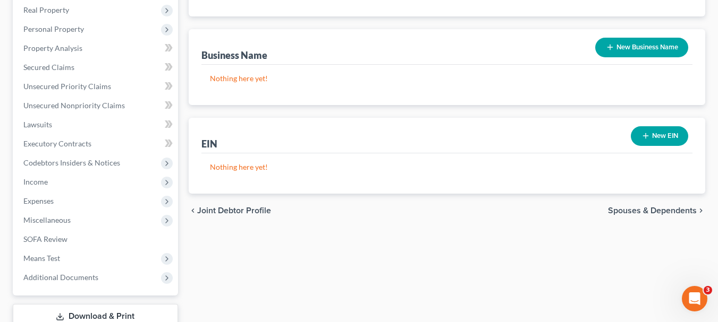
scroll to position [376, 0]
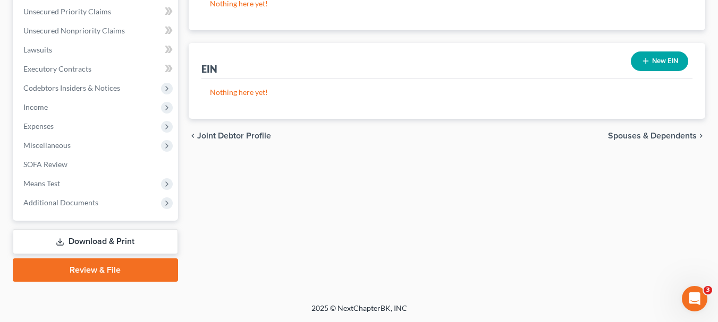
click at [643, 136] on span "Spouses & Dependents" at bounding box center [652, 136] width 89 height 8
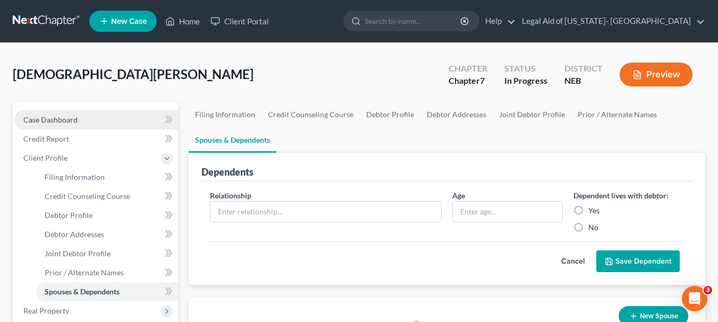
click at [61, 119] on span "Case Dashboard" at bounding box center [50, 119] width 54 height 9
select select "9"
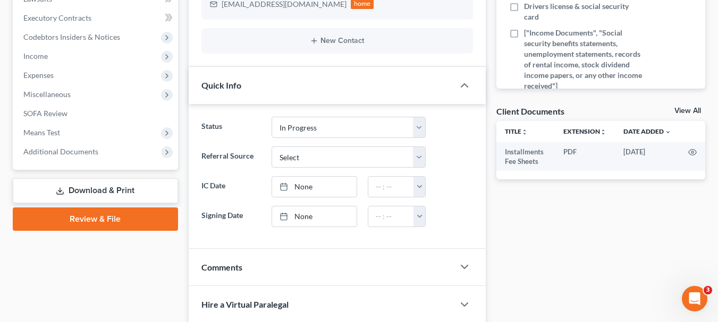
scroll to position [319, 0]
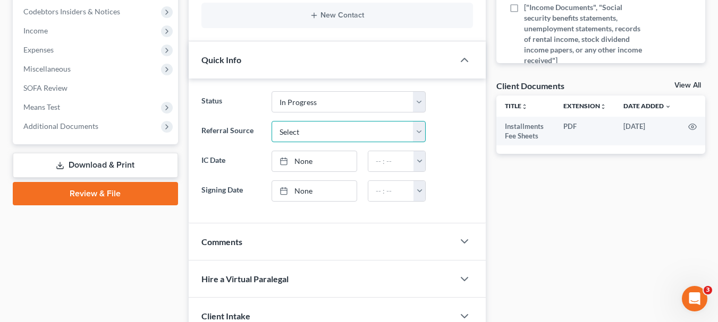
click at [397, 131] on select "Select Word Of Mouth Previous Clients Direct Mail Website Google Search Modern …" at bounding box center [348, 131] width 154 height 21
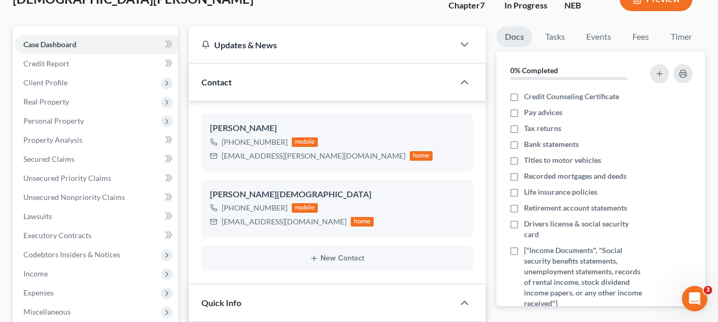
scroll to position [0, 0]
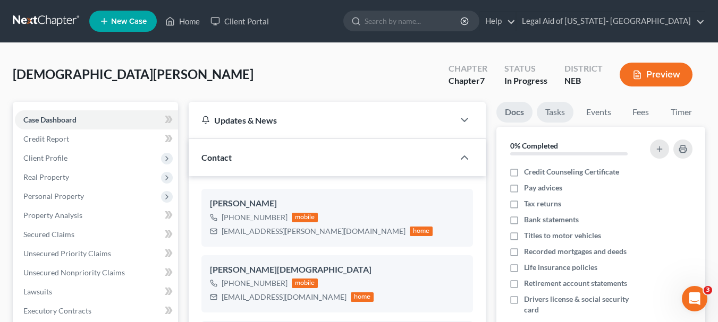
click at [561, 113] on link "Tasks" at bounding box center [555, 112] width 37 height 21
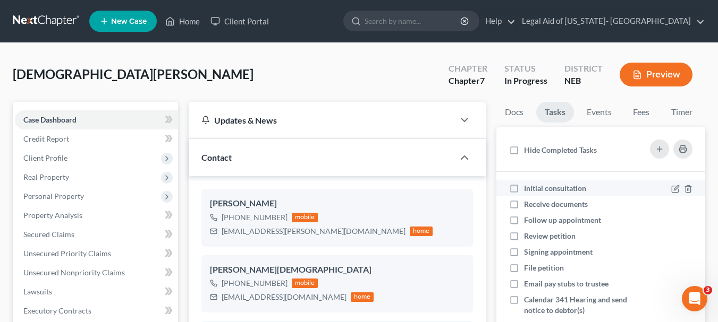
click at [524, 185] on label "Initial consultation" at bounding box center [559, 188] width 71 height 11
click at [528, 185] on input "Initial consultation" at bounding box center [531, 186] width 7 height 7
checkbox input "true"
click at [671, 191] on icon at bounding box center [675, 189] width 8 height 8
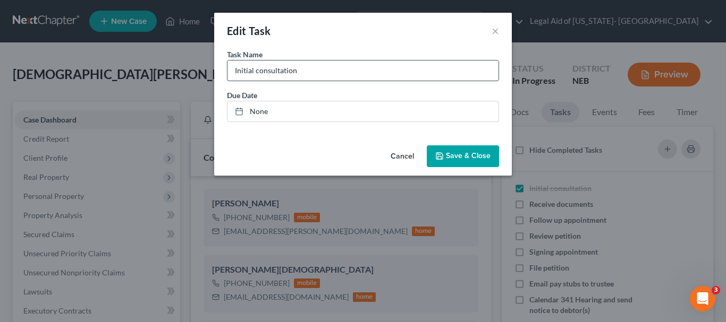
click at [339, 74] on input "Initial consultation" at bounding box center [362, 71] width 271 height 20
type input "[DATE]"
click at [317, 107] on link "None" at bounding box center [362, 111] width 271 height 20
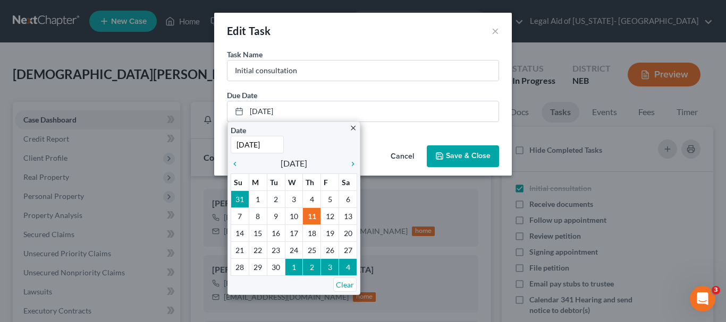
click at [476, 157] on span "Save & Close" at bounding box center [468, 156] width 45 height 9
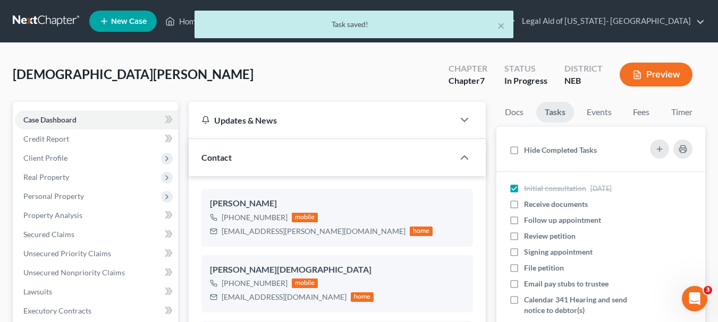
click at [182, 22] on div "× Task saved!" at bounding box center [354, 27] width 718 height 33
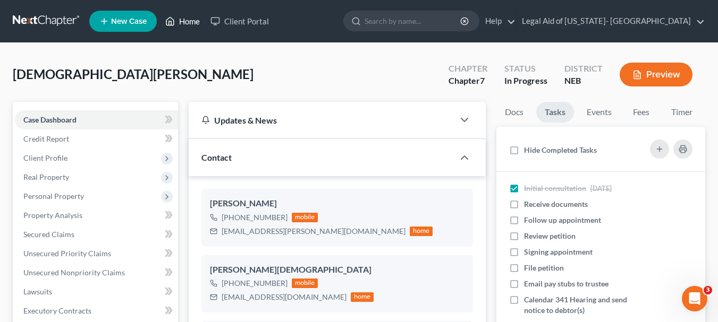
click at [179, 21] on link "Home" at bounding box center [182, 21] width 45 height 19
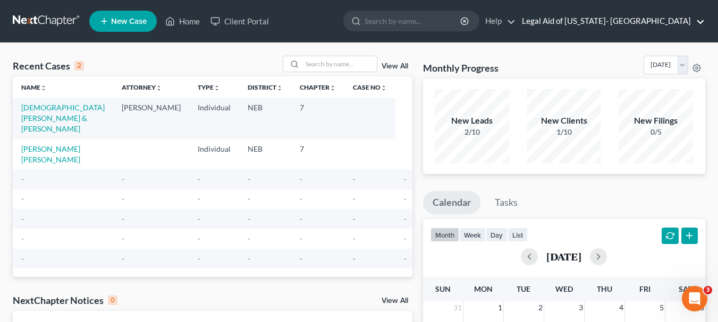
click at [613, 19] on link "Legal Aid of [US_STATE]- [GEOGRAPHIC_DATA]" at bounding box center [610, 21] width 188 height 19
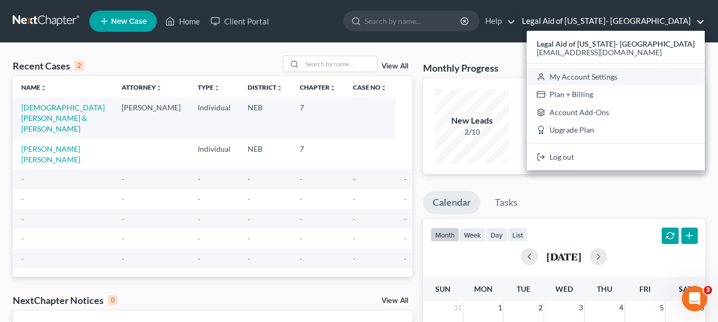
click at [634, 80] on link "My Account Settings" at bounding box center [615, 77] width 178 height 18
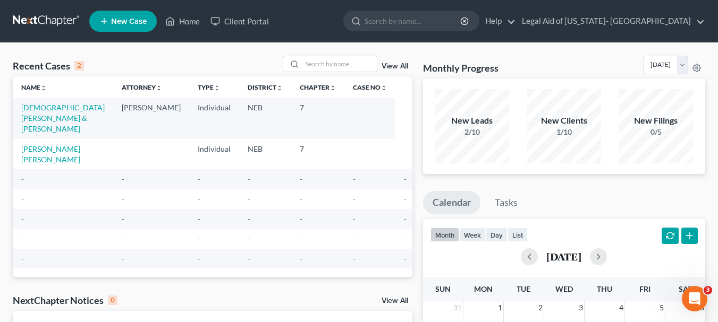
select select "48"
select select "23"
select select "30"
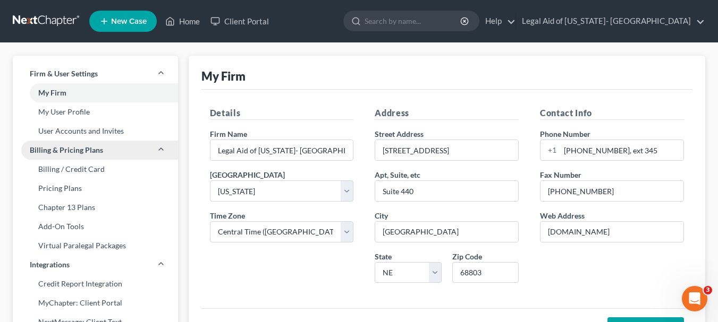
click at [54, 142] on link "Billing & Pricing Plans" at bounding box center [95, 150] width 165 height 19
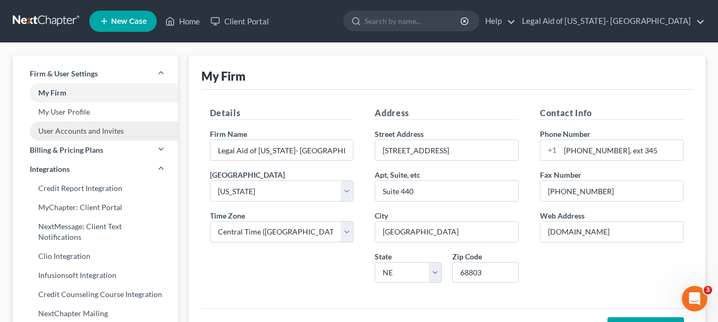
click at [63, 129] on link "User Accounts and Invites" at bounding box center [95, 131] width 165 height 19
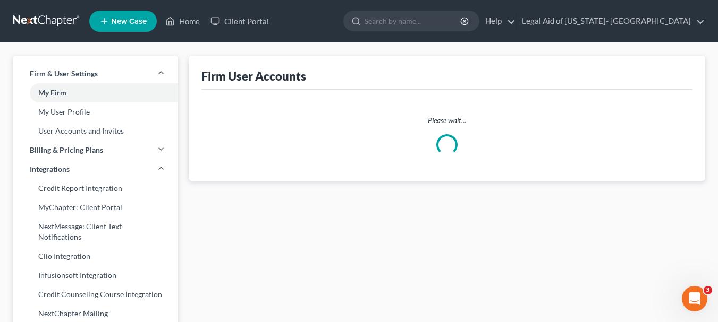
select select "0"
select select "1"
select select "0"
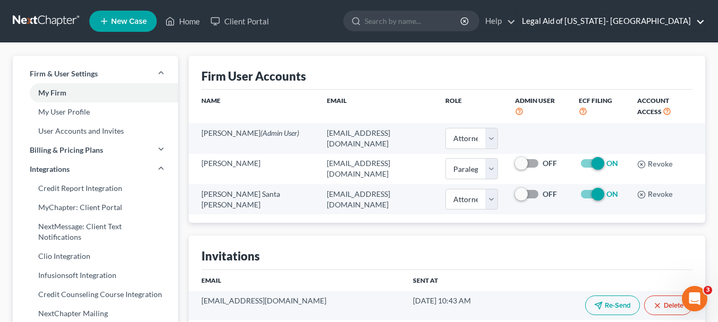
click at [661, 21] on link "Legal Aid of [US_STATE]- [GEOGRAPHIC_DATA]" at bounding box center [610, 21] width 188 height 19
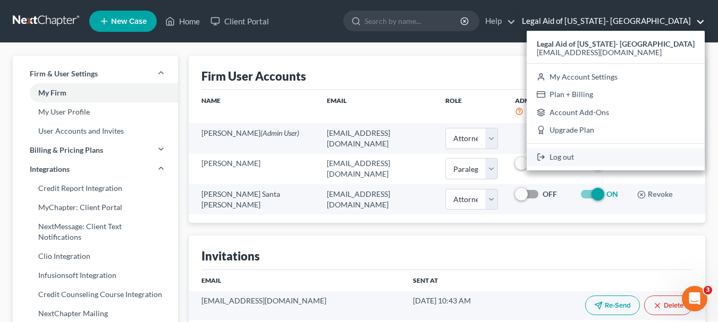
click at [647, 156] on link "Log out" at bounding box center [615, 157] width 178 height 18
